Goal: Find specific page/section: Find specific page/section

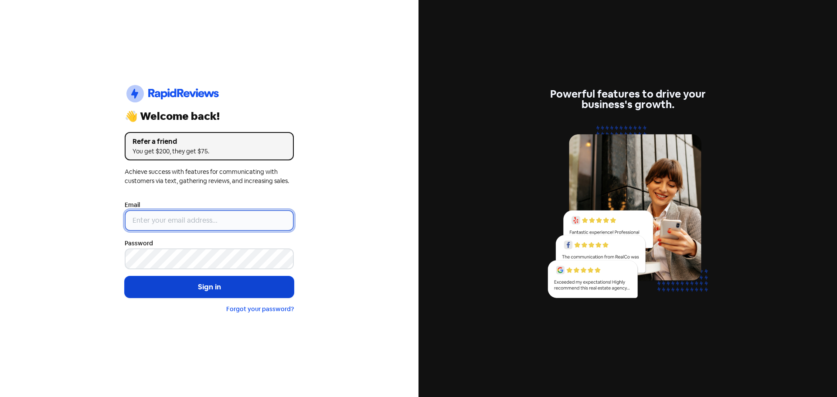
type input "[EMAIL_ADDRESS][DOMAIN_NAME]"
click at [214, 283] on button "Sign in" at bounding box center [209, 287] width 169 height 22
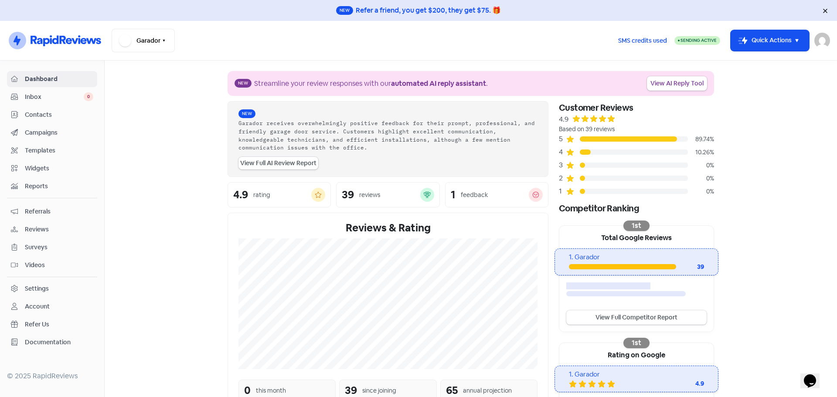
click at [33, 228] on span "Reviews" at bounding box center [59, 229] width 68 height 9
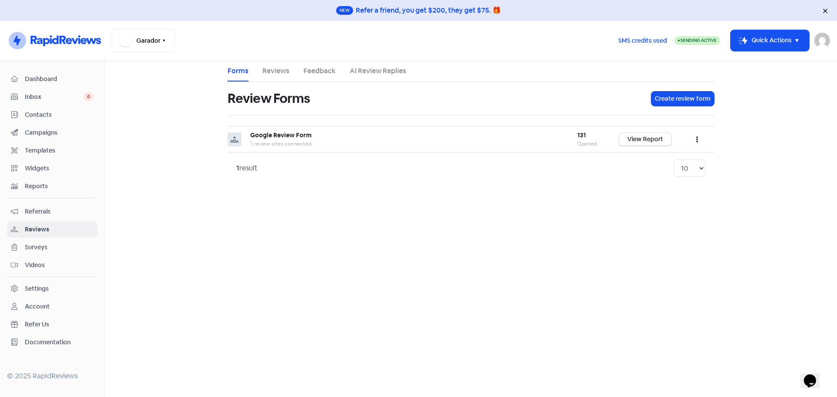
click at [279, 72] on link "Reviews" at bounding box center [275, 71] width 27 height 10
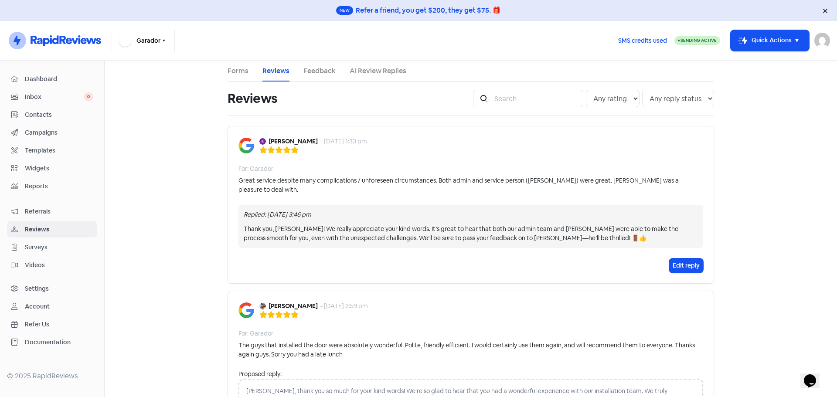
click at [168, 41] on button "Garador" at bounding box center [143, 41] width 63 height 24
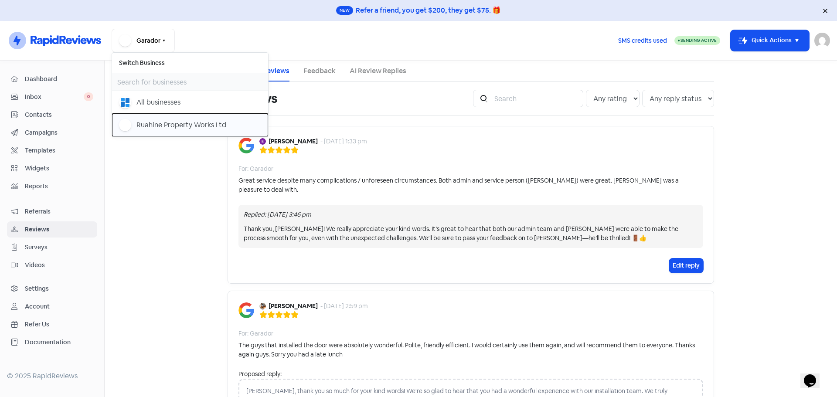
click at [156, 129] on div "Ruahine Property Works Ltd" at bounding box center [181, 125] width 90 height 10
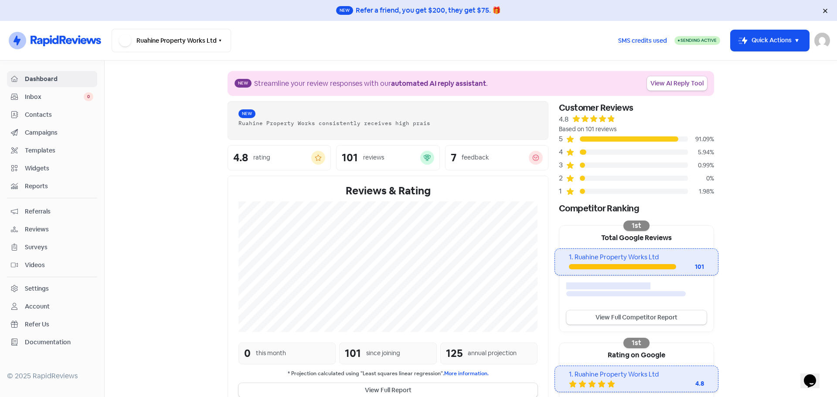
click at [44, 226] on span "Reviews" at bounding box center [59, 229] width 68 height 9
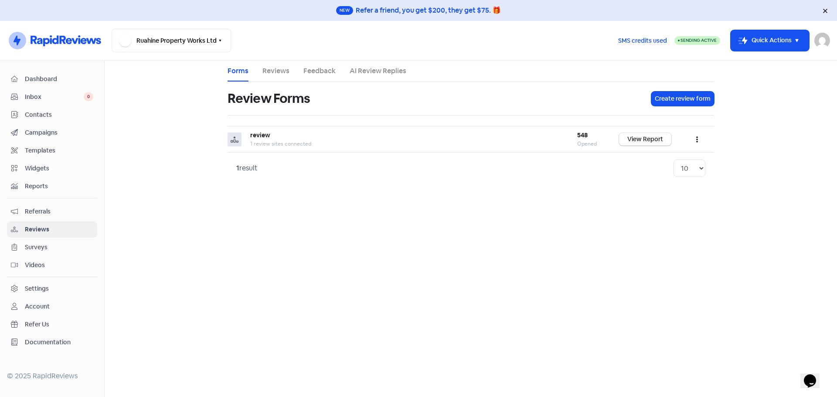
click at [275, 68] on link "Reviews" at bounding box center [275, 71] width 27 height 10
